Goal: Information Seeking & Learning: Understand process/instructions

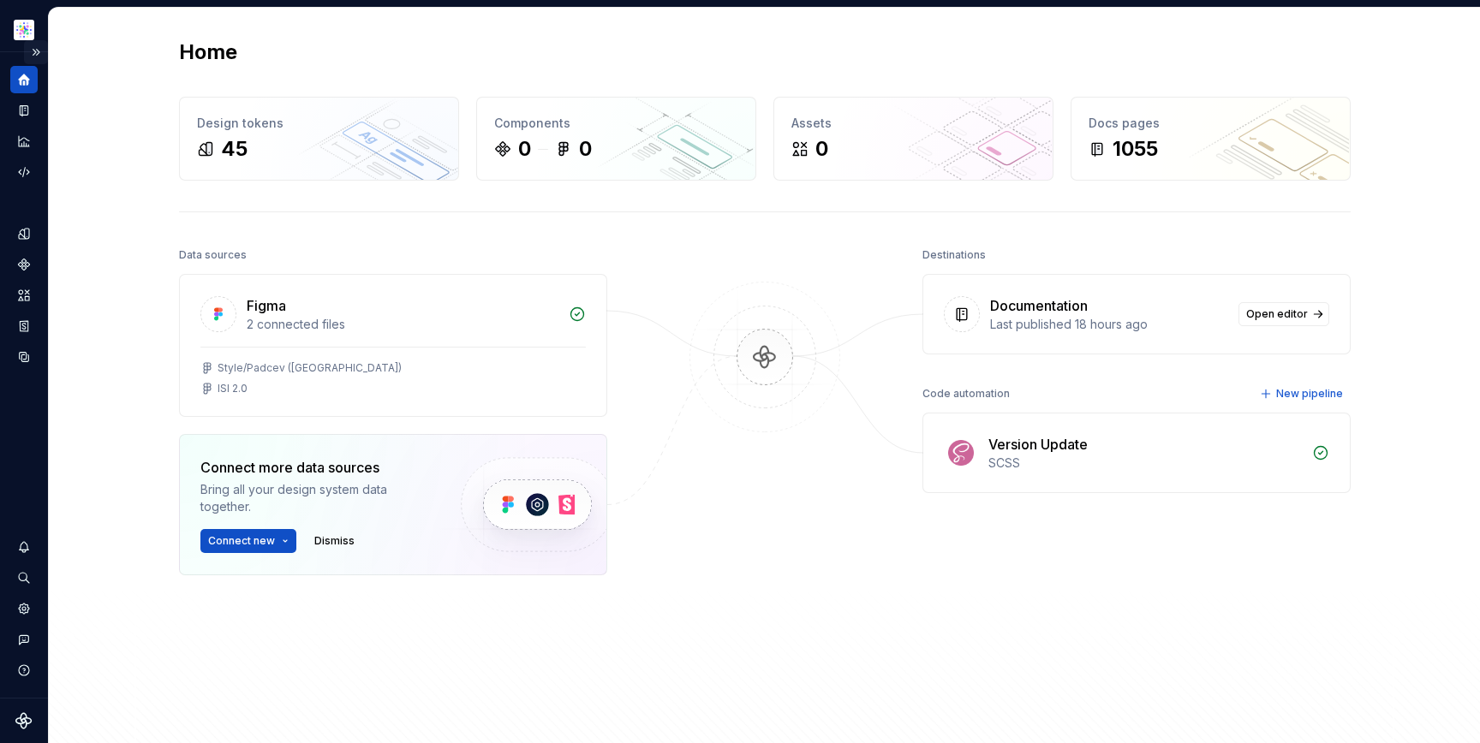
click at [34, 48] on button "Expand sidebar" at bounding box center [36, 52] width 24 height 24
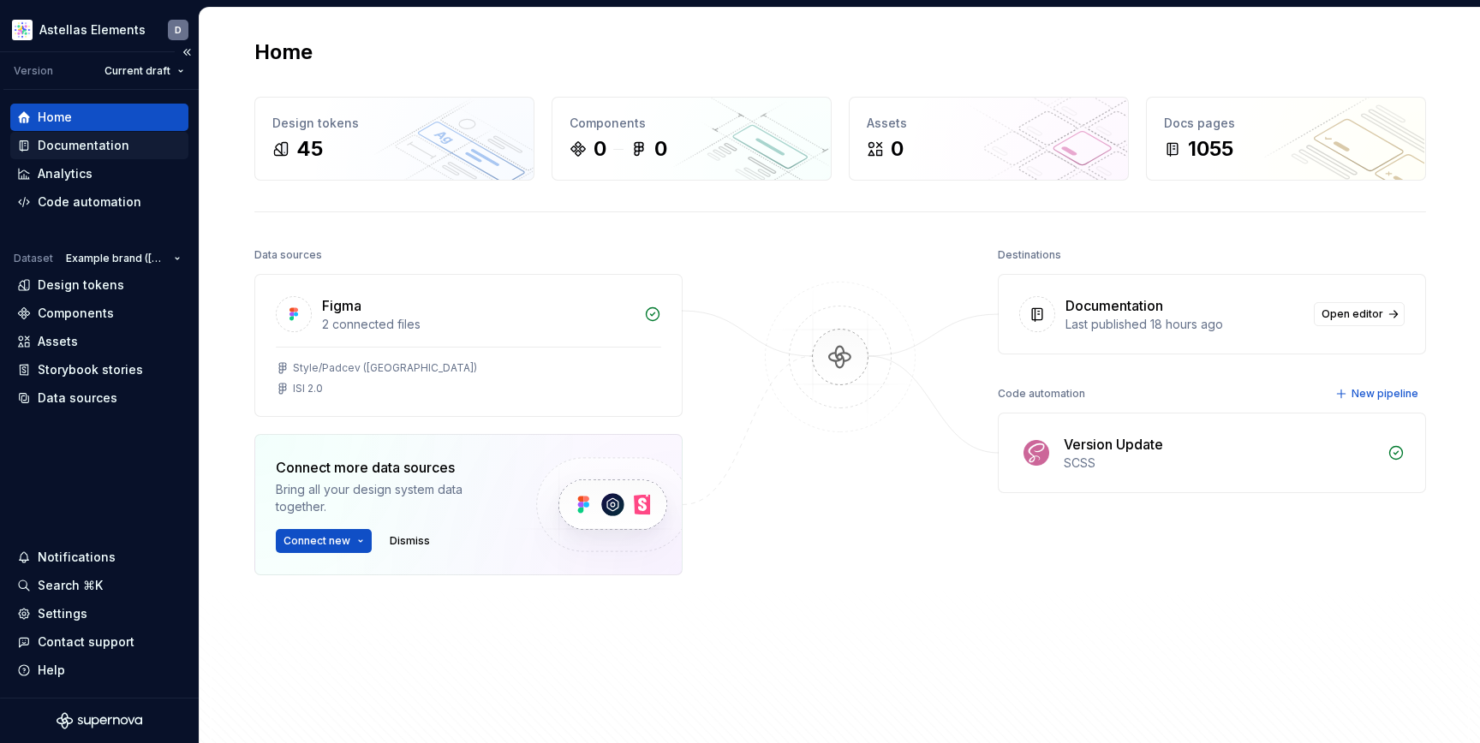
click at [82, 151] on div "Documentation" at bounding box center [84, 145] width 92 height 17
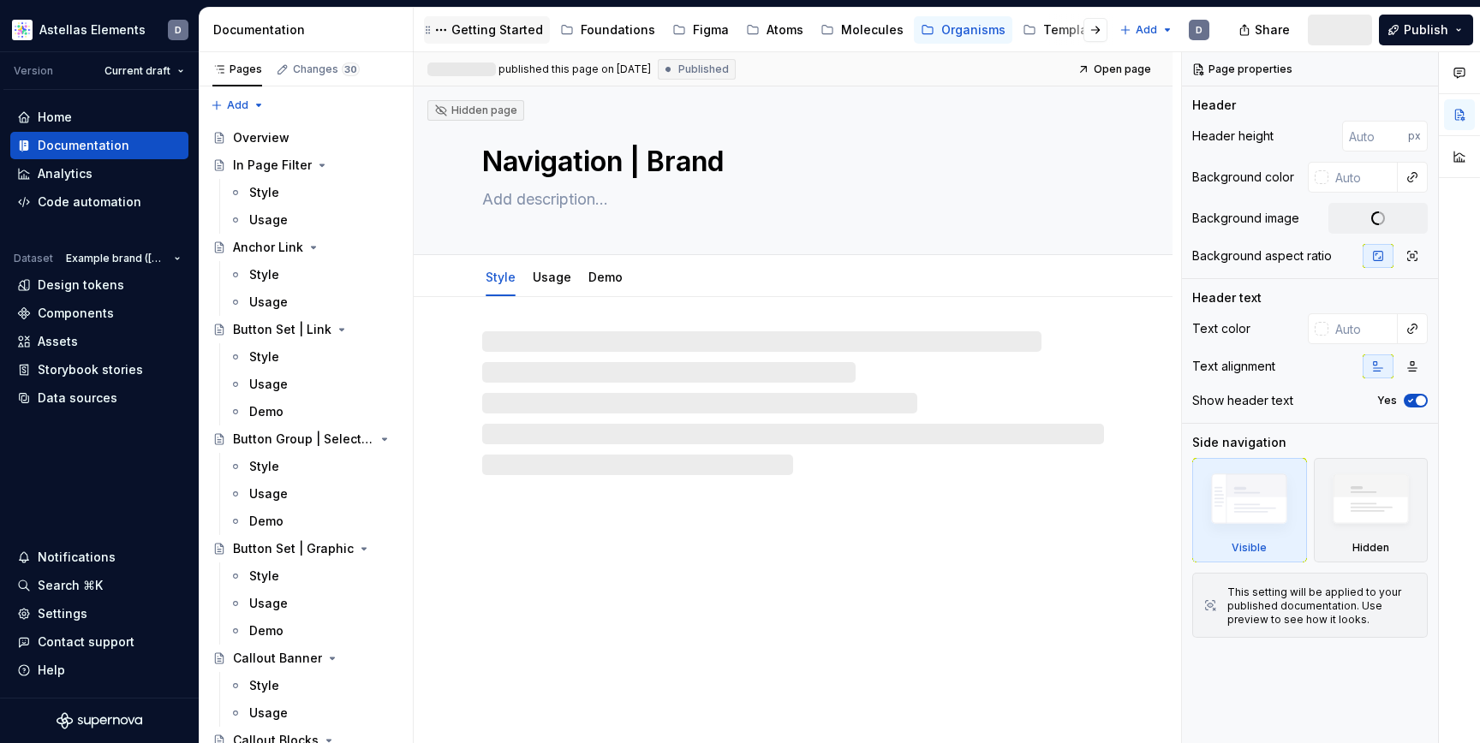
click at [531, 32] on div "Getting Started" at bounding box center [497, 29] width 92 height 17
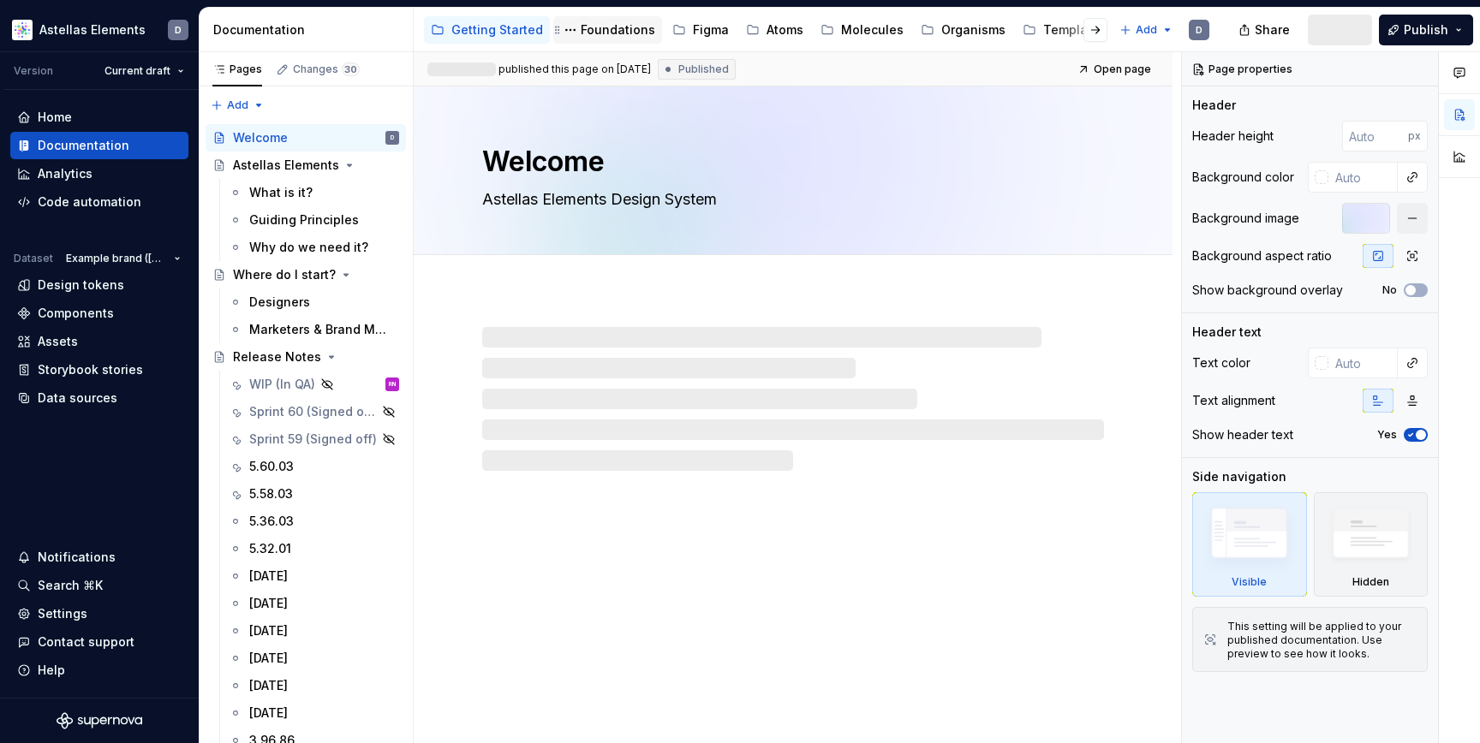
click at [618, 34] on div "Foundations" at bounding box center [618, 29] width 75 height 17
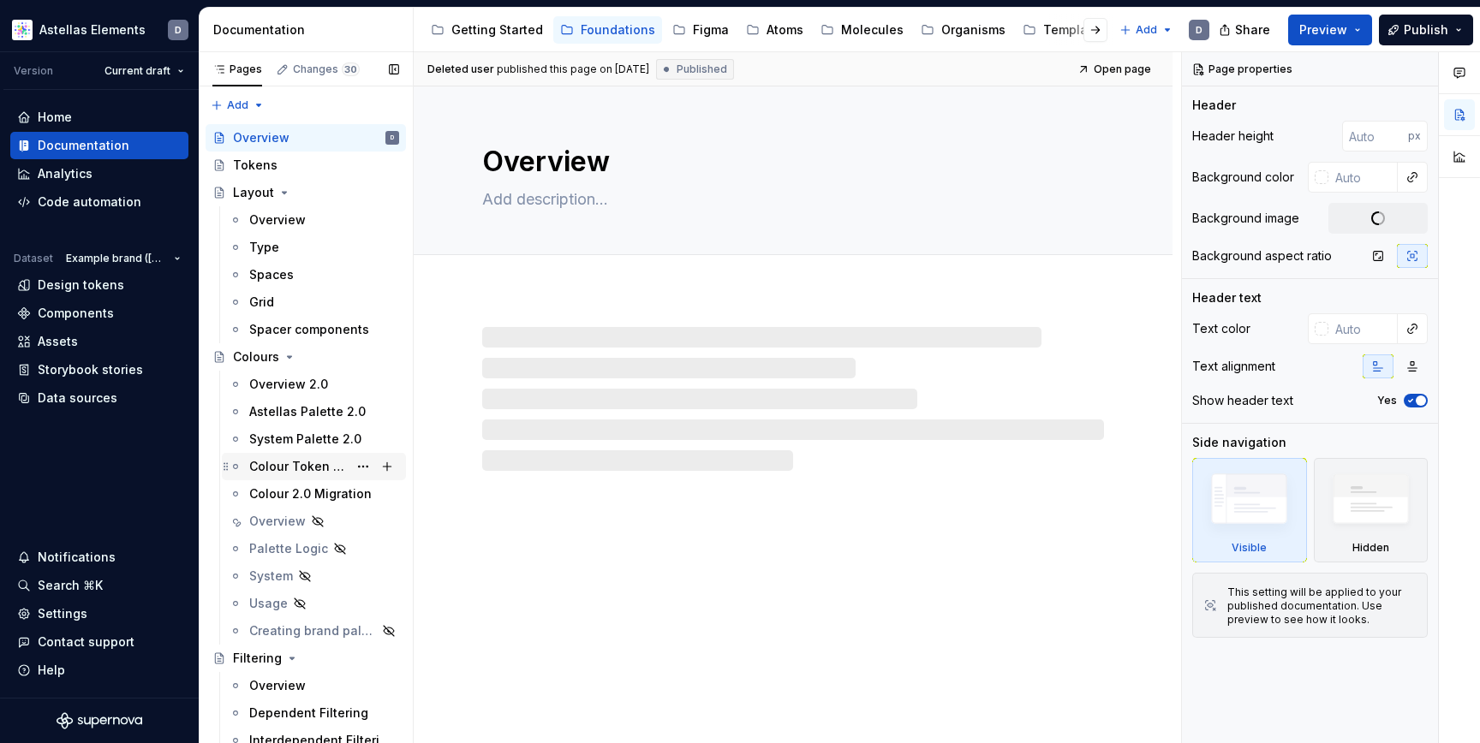
click at [289, 468] on div "Colour Token Palette Creation 2.0" at bounding box center [298, 466] width 98 height 17
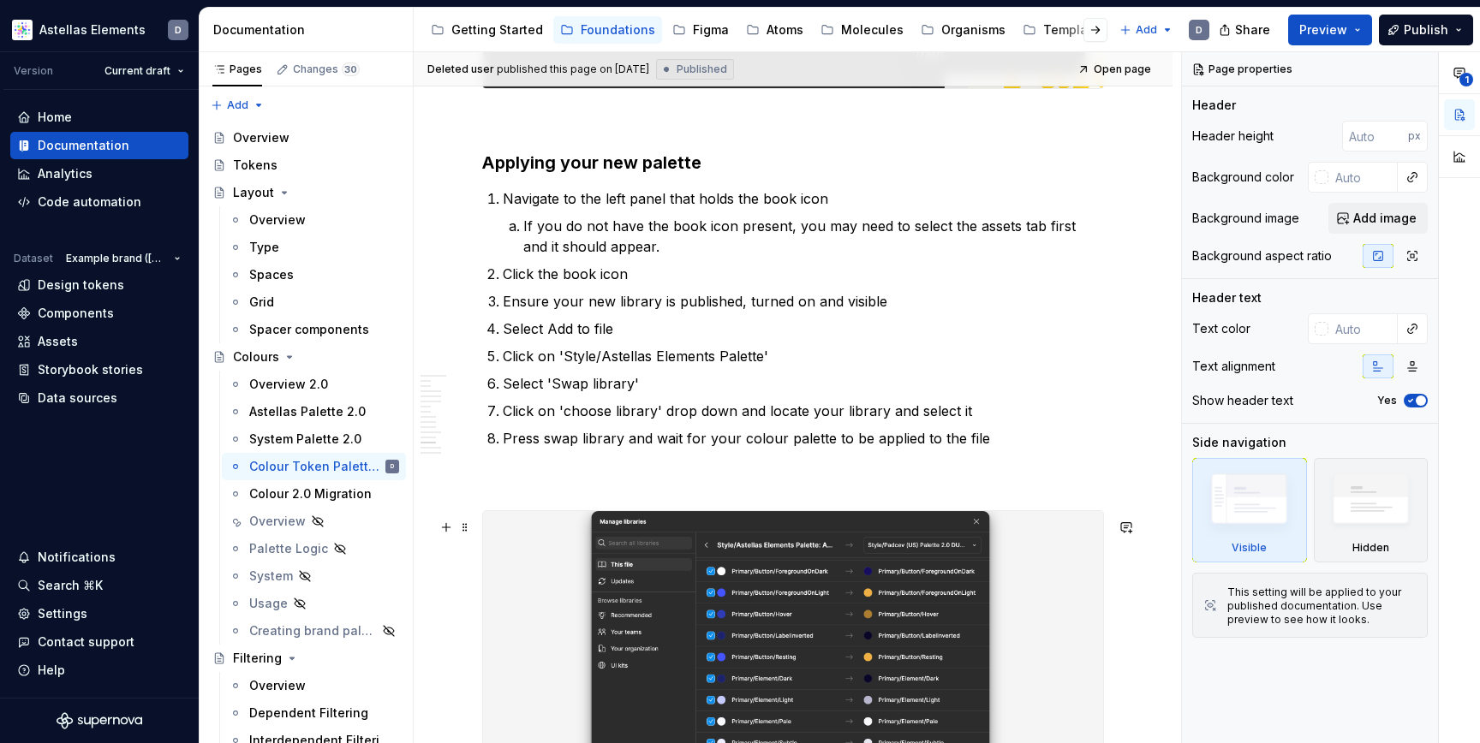
scroll to position [10429, 0]
type textarea "*"
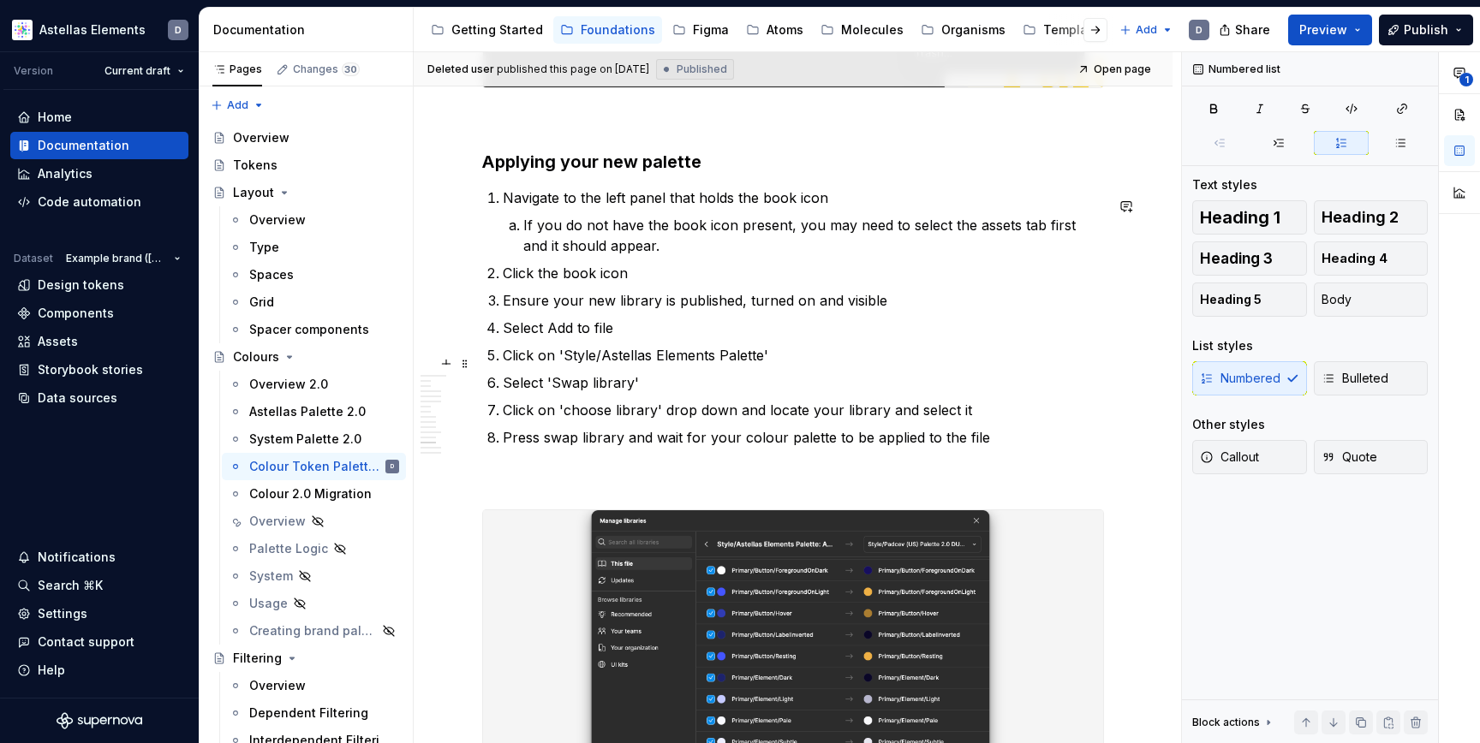
click at [650, 362] on p "Click on 'Style/Astellas Elements Palette'" at bounding box center [803, 355] width 601 height 21
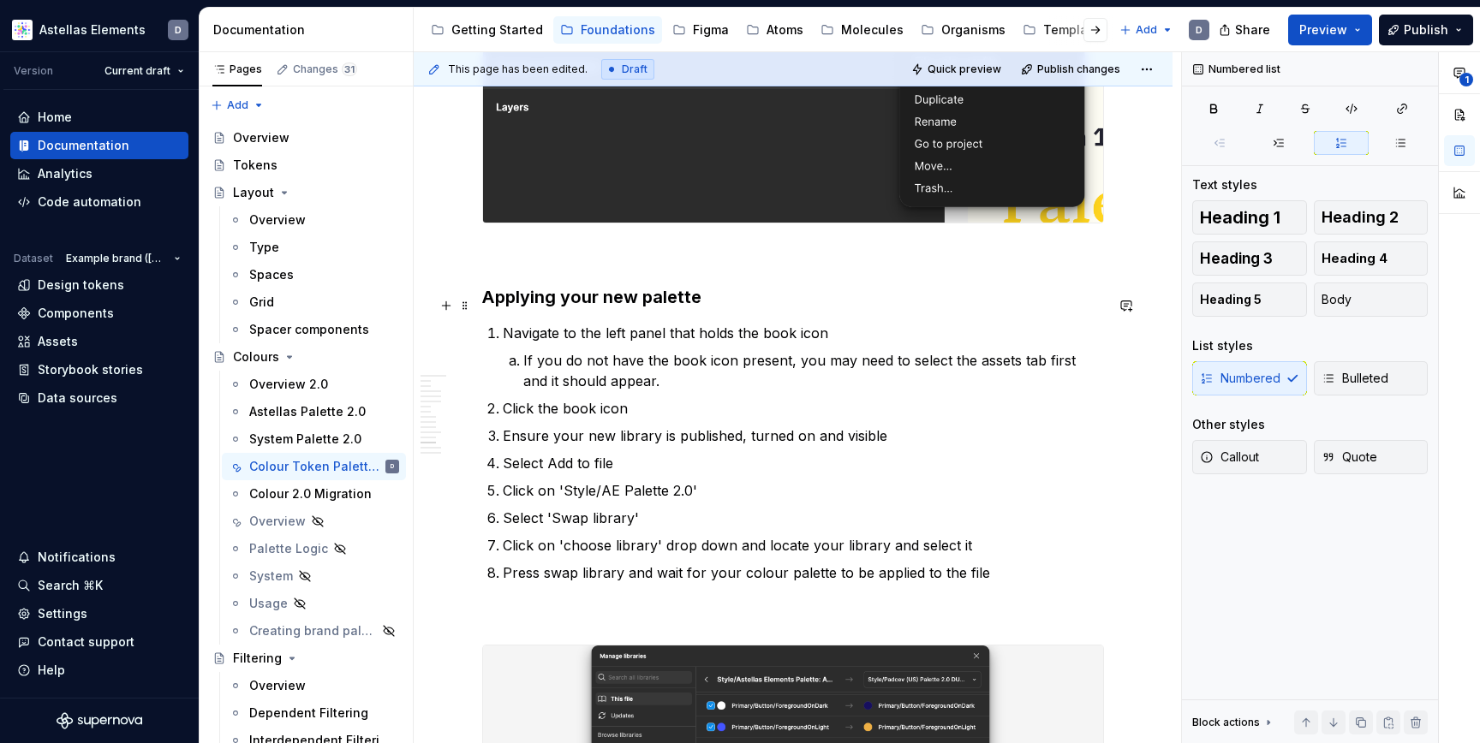
scroll to position [10295, 0]
type textarea "*"
